Goal: Task Accomplishment & Management: Complete application form

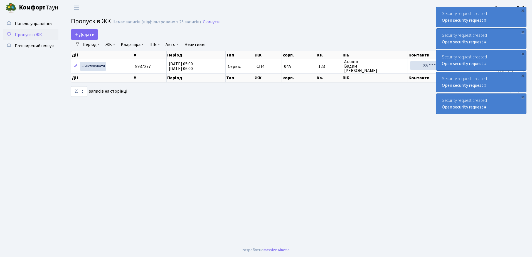
select select "25"
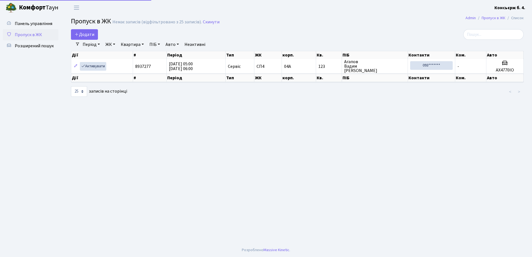
select select "25"
click at [87, 36] on span "Додати" at bounding box center [85, 34] width 20 height 6
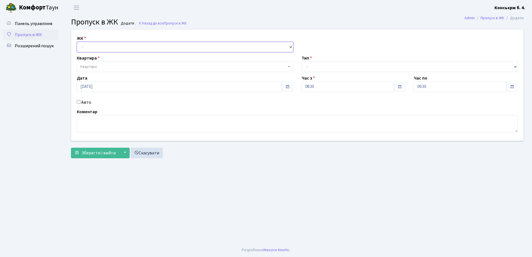
click at [151, 45] on select "- СП4, Столичне шосе, 5" at bounding box center [185, 47] width 216 height 11
select select "325"
click at [77, 42] on select "- СП4, Столичне шосе, 5" at bounding box center [185, 47] width 216 height 11
select select
click at [132, 63] on span "Квартира" at bounding box center [185, 66] width 216 height 11
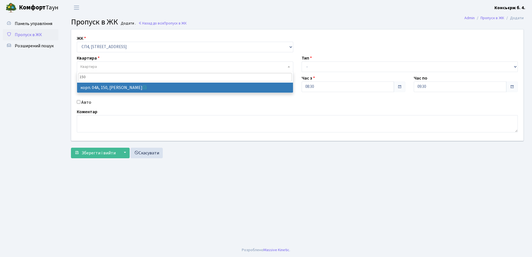
type input "150"
select select "21178"
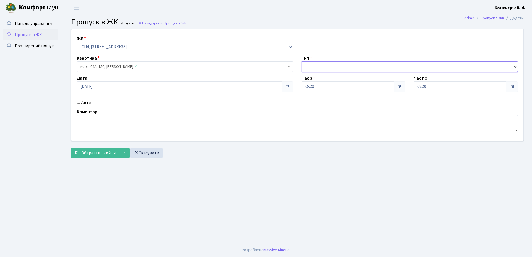
click at [336, 65] on select "- Доставка Таксі Гості Сервіс" at bounding box center [410, 66] width 216 height 11
select select "2"
click at [302, 61] on select "- Доставка Таксі Гості Сервіс" at bounding box center [410, 66] width 216 height 11
click at [78, 103] on input "Авто" at bounding box center [79, 102] width 4 height 4
checkbox input "true"
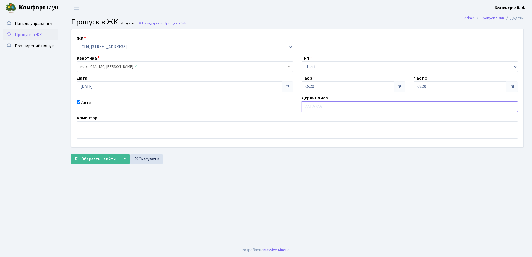
type input "Р"
type input "d"
type input "f"
type input "aa7524to"
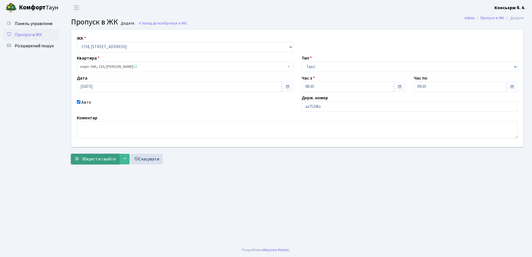
click at [98, 157] on span "Зберегти і вийти" at bounding box center [99, 159] width 34 height 6
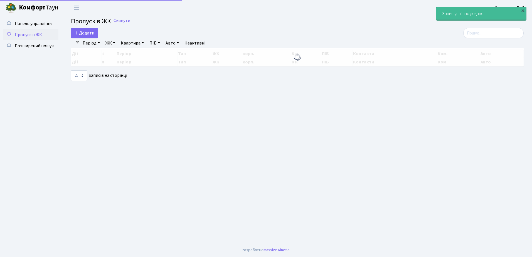
select select "25"
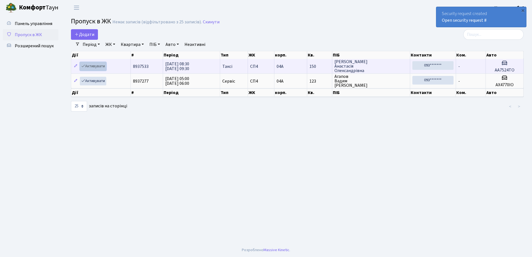
click at [92, 67] on link "Активувати" at bounding box center [93, 66] width 26 height 9
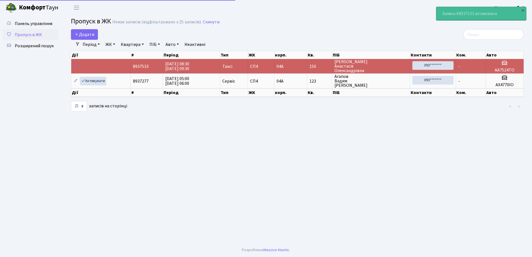
select select "25"
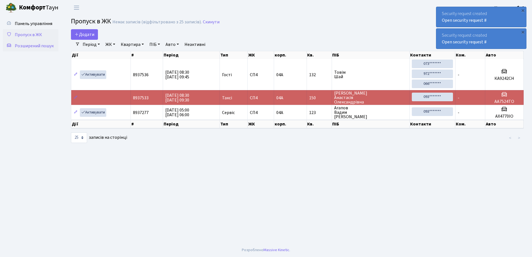
click at [37, 44] on span "Розширений пошук" at bounding box center [34, 46] width 39 height 6
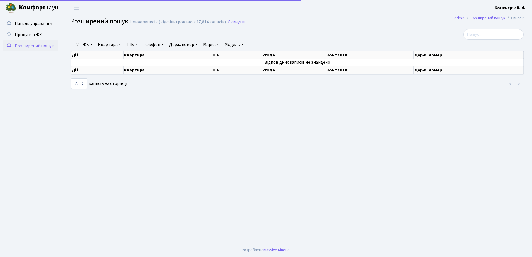
select select "25"
click at [93, 44] on link "ЖК" at bounding box center [87, 44] width 14 height 9
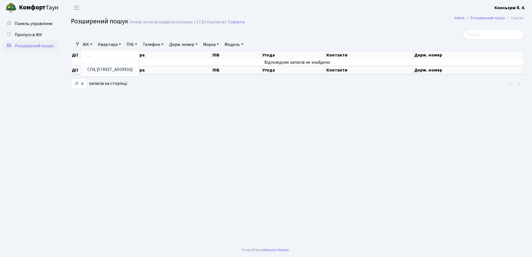
click at [104, 67] on link "СП4, [STREET_ADDRESS]" at bounding box center [110, 70] width 58 height 9
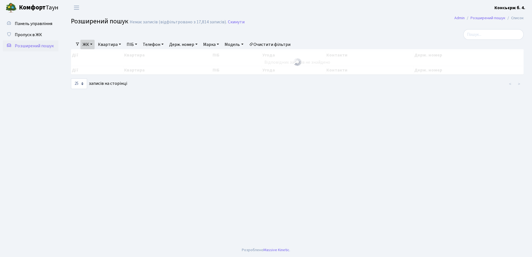
click at [119, 43] on link "Квартира" at bounding box center [110, 44] width 28 height 9
type input "150"
click at [167, 106] on main "Admin Розширений пошук Список Розширений пошук Немає записів (відфільтровано з …" at bounding box center [297, 129] width 469 height 228
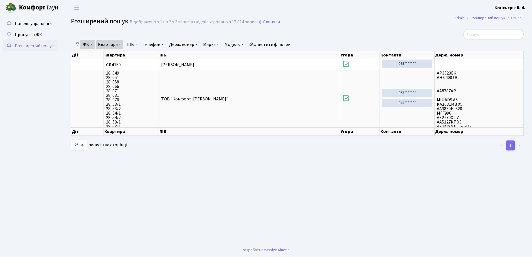
click at [159, 44] on link "Телефон" at bounding box center [152, 44] width 25 height 9
click at [197, 43] on link "Держ. номер" at bounding box center [183, 44] width 33 height 9
click at [33, 34] on span "Пропуск в ЖК" at bounding box center [28, 35] width 27 height 6
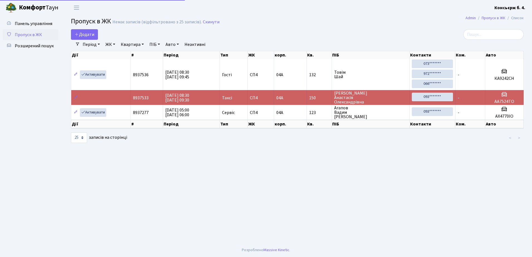
select select "25"
click at [287, 176] on main "Admin Пропуск в ЖК Список Пропуск в ЖК Немає записів (відфільтровано з 25 запис…" at bounding box center [297, 129] width 469 height 228
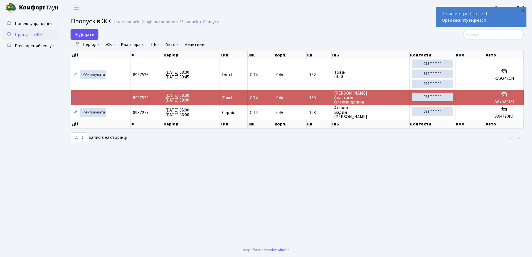
click at [86, 35] on span "Додати" at bounding box center [85, 34] width 20 height 6
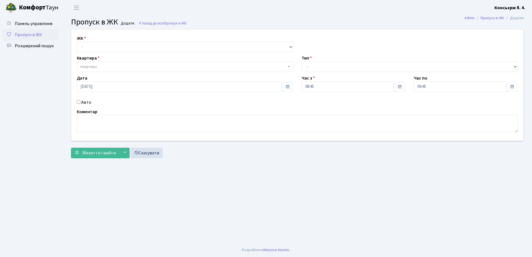
drag, startPoint x: 84, startPoint y: 46, endPoint x: 40, endPoint y: 78, distance: 54.8
click at [40, 78] on ul "Панель управління Пропуск в ЖК Розширений пошук" at bounding box center [31, 129] width 56 height 222
click at [85, 47] on select "- СП4, Столичне шосе, 5" at bounding box center [185, 47] width 216 height 11
select select "325"
click at [77, 42] on select "- СП4, Столичне шосе, 5" at bounding box center [185, 47] width 216 height 11
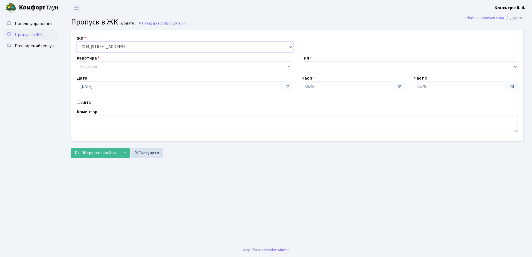
select select
click at [93, 66] on span "Квартира" at bounding box center [88, 67] width 16 height 6
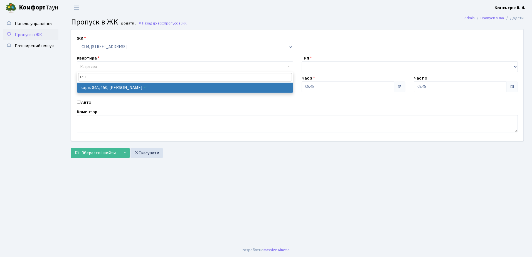
type input "150"
select select "21178"
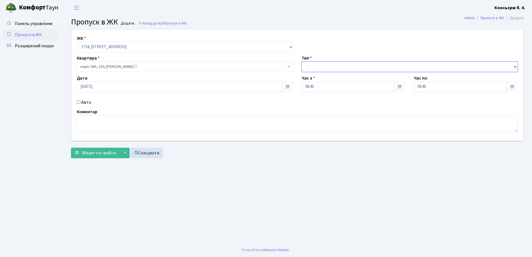
click at [351, 65] on select "- Доставка Таксі Гості Сервіс" at bounding box center [410, 66] width 216 height 11
select select "2"
click at [302, 61] on select "- Доставка Таксі Гості Сервіс" at bounding box center [410, 66] width 216 height 11
click at [78, 101] on input "Авто" at bounding box center [79, 102] width 4 height 4
checkbox input "true"
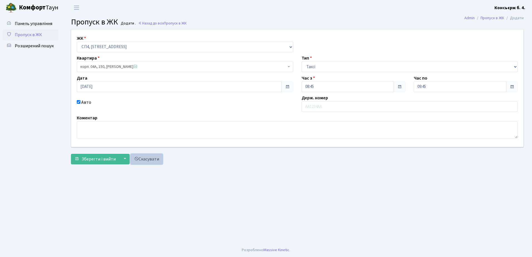
click at [144, 159] on link "Скасувати" at bounding box center [146, 159] width 32 height 11
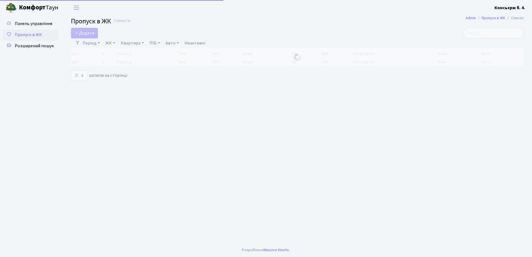
select select "25"
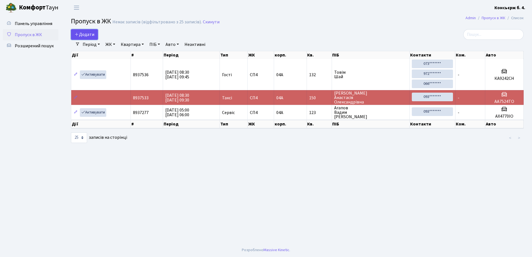
click at [87, 34] on span "Додати" at bounding box center [85, 34] width 20 height 6
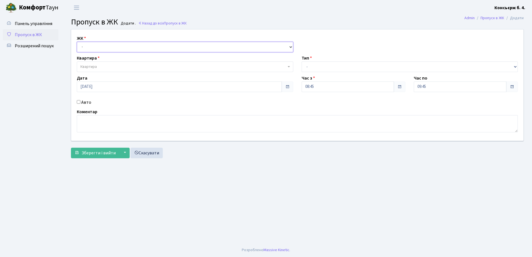
click at [83, 46] on select "- СП4, Столичне шосе, 5" at bounding box center [185, 47] width 216 height 11
select select "325"
click at [77, 42] on select "- СП4, Столичне шосе, 5" at bounding box center [185, 47] width 216 height 11
select select
click at [90, 66] on span "Квартира" at bounding box center [88, 67] width 16 height 6
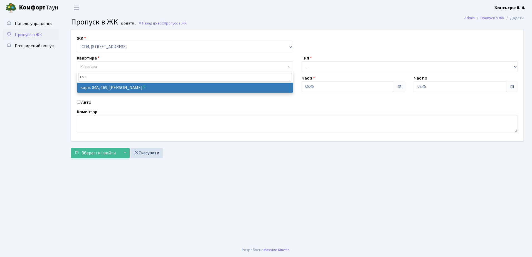
type input "169"
select select "21197"
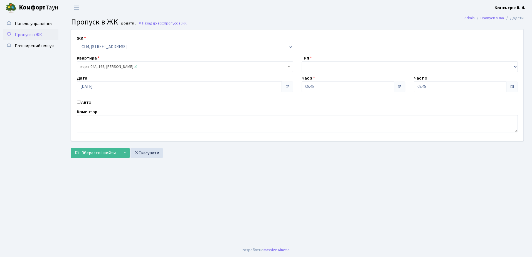
click at [78, 101] on input "Авто" at bounding box center [79, 102] width 4 height 4
checkbox input "true"
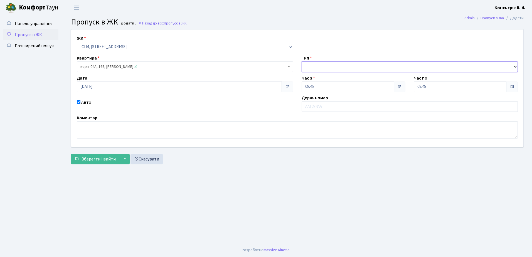
click at [312, 65] on select "- Доставка Таксі Гості Сервіс" at bounding box center [410, 66] width 216 height 11
select select "18"
click at [302, 61] on select "- Доставка Таксі Гості Сервіс" at bounding box center [410, 66] width 216 height 11
click at [78, 102] on input "Авто" at bounding box center [79, 102] width 4 height 4
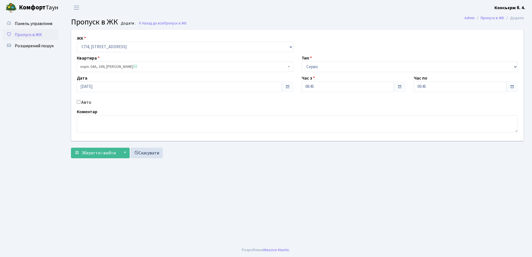
click at [79, 101] on input "Авто" at bounding box center [79, 102] width 4 height 4
checkbox input "true"
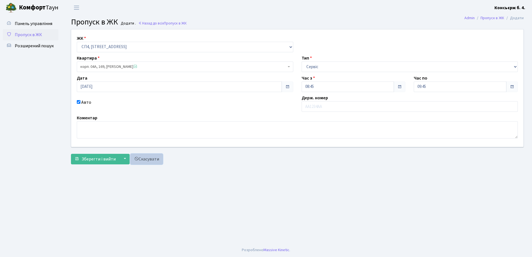
click at [149, 159] on link "Скасувати" at bounding box center [146, 159] width 32 height 11
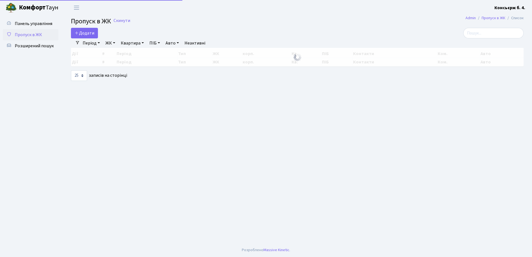
select select "25"
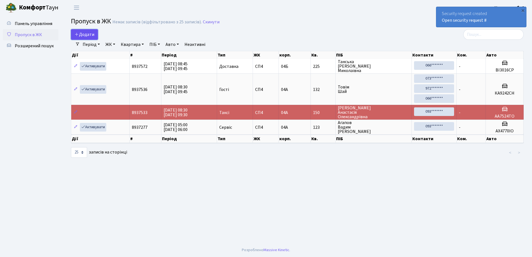
click at [83, 34] on span "Додати" at bounding box center [85, 34] width 20 height 6
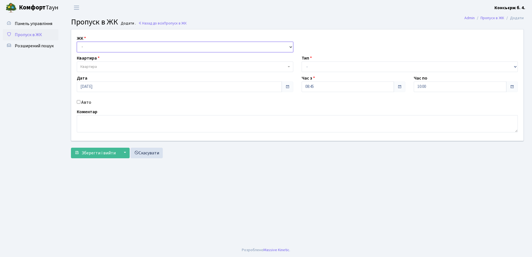
click at [83, 47] on select "- [STREET_ADDRESS]" at bounding box center [185, 47] width 216 height 11
select select "325"
click at [77, 42] on select "- СП4, Столичне шосе, 5" at bounding box center [185, 47] width 216 height 11
select select
click at [88, 67] on span "Квартира" at bounding box center [88, 67] width 16 height 6
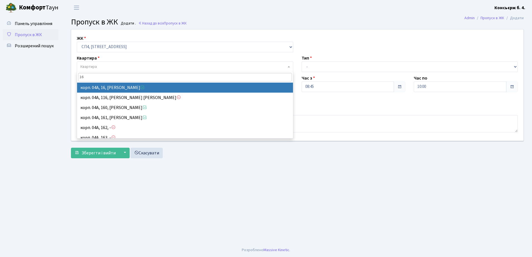
type input "16"
select select "21044"
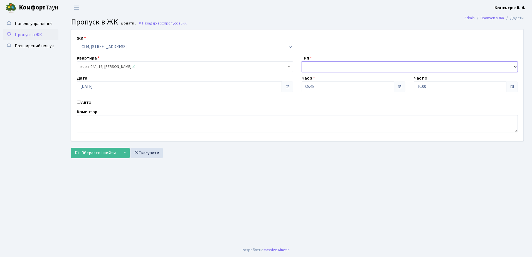
click at [327, 66] on select "- Доставка Таксі Гості Сервіс" at bounding box center [410, 66] width 216 height 11
select select "18"
click at [302, 61] on select "- Доставка Таксі Гості Сервіс" at bounding box center [410, 66] width 216 height 11
click at [79, 100] on input "Авто" at bounding box center [79, 102] width 4 height 4
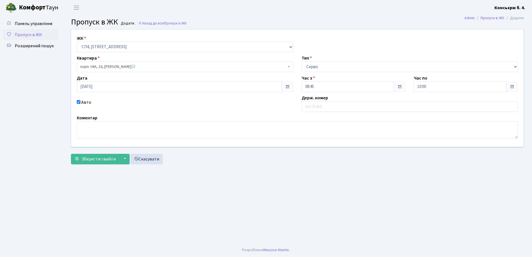
click at [79, 102] on input "Авто" at bounding box center [79, 102] width 4 height 4
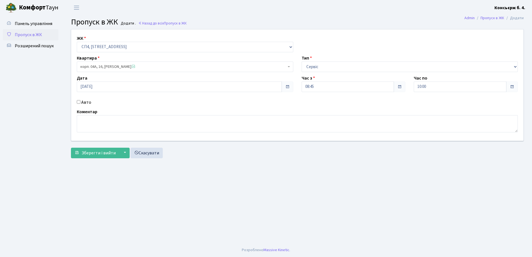
click at [79, 102] on input "Авто" at bounding box center [79, 102] width 4 height 4
checkbox input "true"
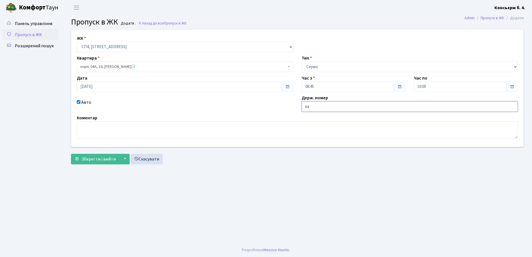
type input "к"
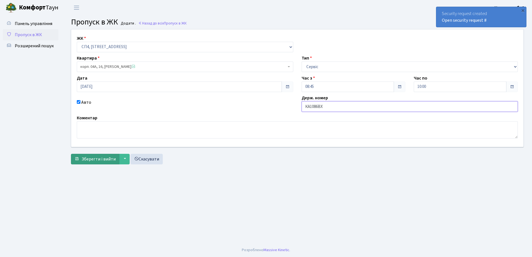
type input "КА1086ВХ"
click at [98, 159] on span "Зберегти і вийти" at bounding box center [99, 159] width 34 height 6
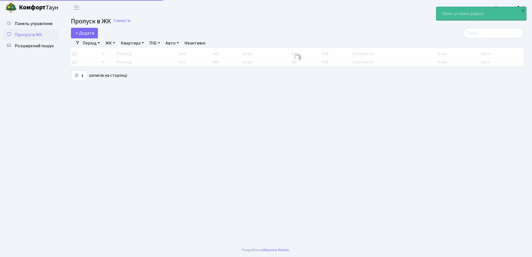
select select "25"
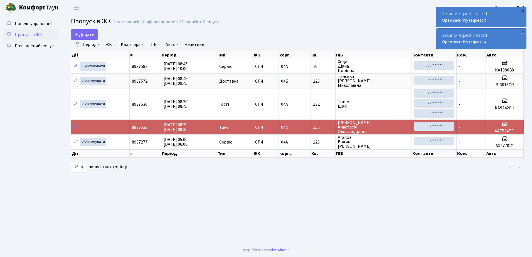
click at [523, 10] on div "×" at bounding box center [523, 11] width 6 height 6
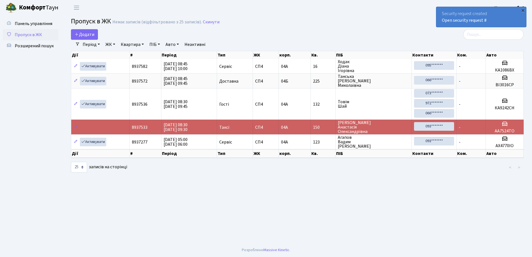
click at [523, 11] on div "×" at bounding box center [523, 11] width 6 height 6
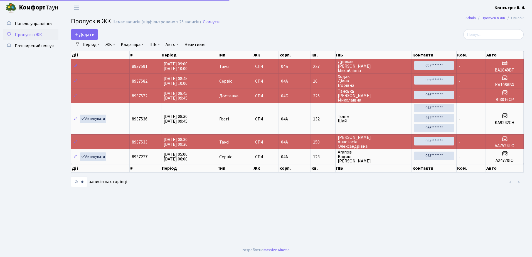
select select "25"
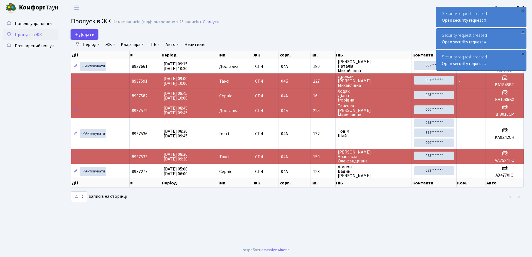
click at [87, 33] on span "Додати" at bounding box center [85, 34] width 20 height 6
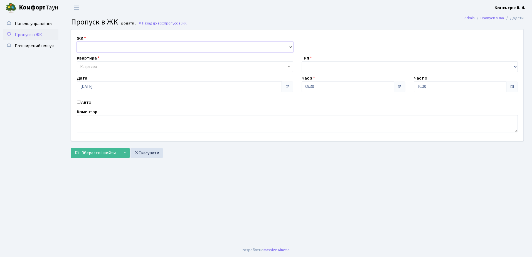
click at [84, 46] on select "- СП4, Столичне шосе, 5" at bounding box center [185, 47] width 216 height 11
select select "325"
click at [77, 42] on select "- СП4, Столичне шосе, 5" at bounding box center [185, 47] width 216 height 11
select select
click at [93, 66] on span "Квартира" at bounding box center [88, 67] width 16 height 6
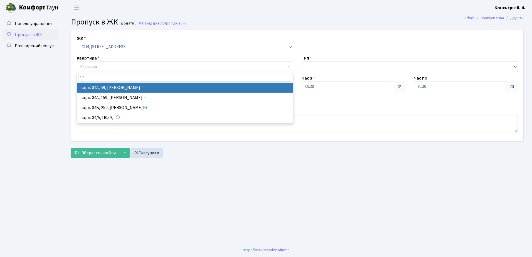
type input "59"
select select "21087"
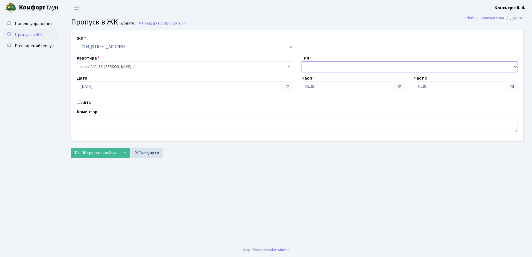
click at [308, 67] on select "- Доставка Таксі Гості Сервіс" at bounding box center [410, 66] width 216 height 11
select select "18"
click at [302, 61] on select "- Доставка Таксі Гості Сервіс" at bounding box center [410, 66] width 216 height 11
click at [78, 102] on input "Авто" at bounding box center [79, 102] width 4 height 4
checkbox input "true"
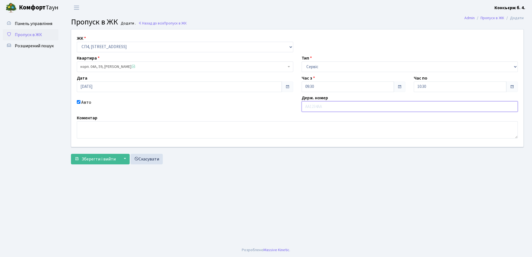
click at [308, 107] on input "text" at bounding box center [410, 106] width 216 height 11
type input "СА5497НТ"
click at [97, 161] on span "Зберегти і вийти" at bounding box center [99, 159] width 34 height 6
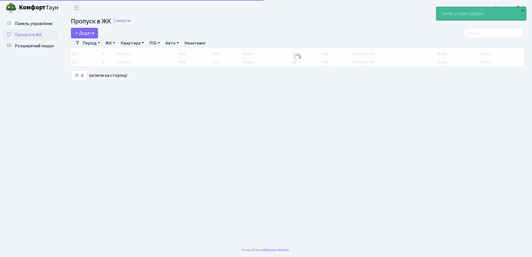
select select "25"
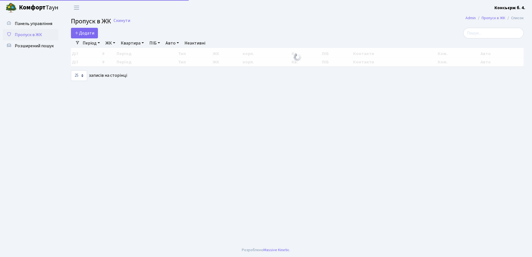
select select "25"
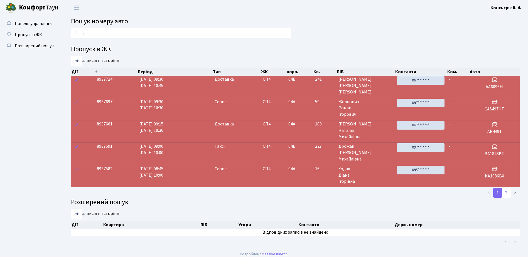
click at [508, 194] on link "2" at bounding box center [506, 193] width 9 height 10
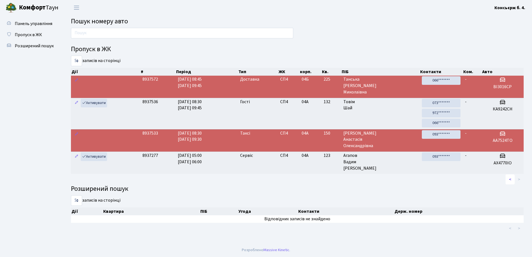
click at [510, 180] on link "<" at bounding box center [509, 179] width 9 height 10
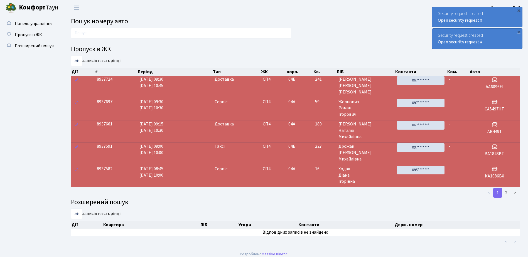
click at [276, 130] on td "СП4" at bounding box center [273, 131] width 26 height 22
